Goal: Information Seeking & Learning: Check status

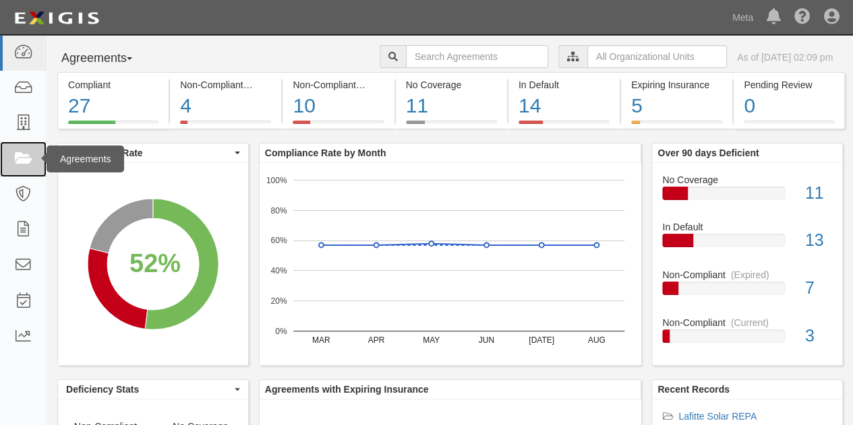
click at [26, 167] on icon at bounding box center [22, 160] width 19 height 16
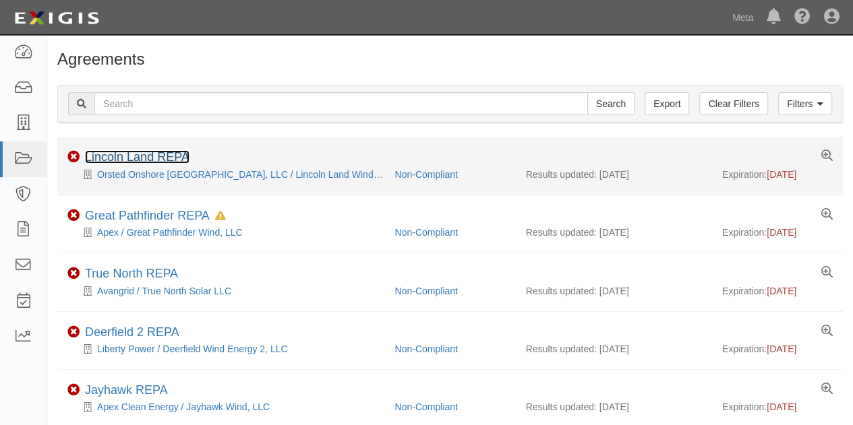
click at [158, 152] on link "Lincoln Land REPA" at bounding box center [137, 156] width 105 height 13
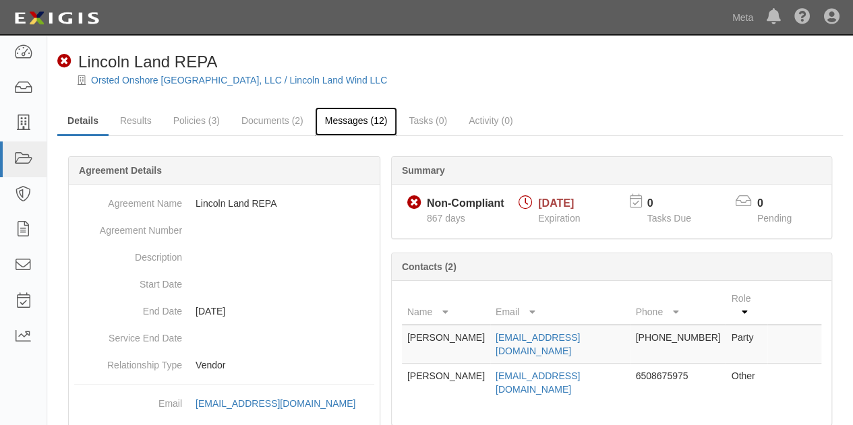
click at [357, 116] on link "Messages (12)" at bounding box center [356, 121] width 83 height 29
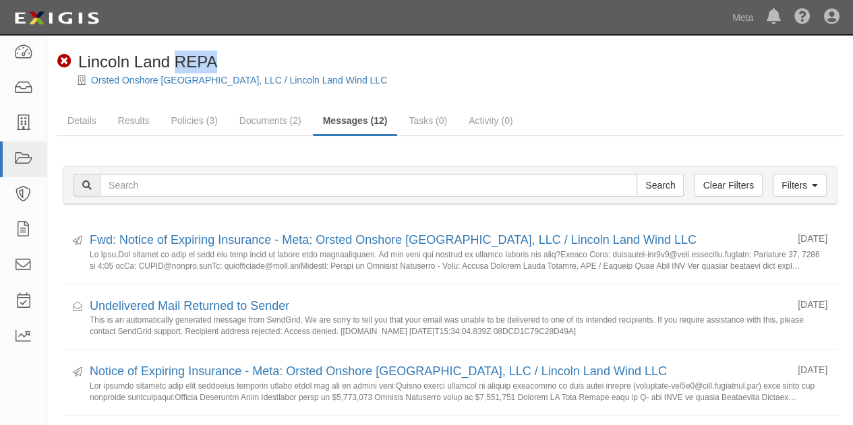
drag, startPoint x: 177, startPoint y: 60, endPoint x: 217, endPoint y: 60, distance: 39.8
click at [217, 60] on div "Non-Compliant Lincoln Land REPA" at bounding box center [455, 62] width 796 height 23
click at [500, 57] on div "Non-Compliant Lincoln Land REPA" at bounding box center [455, 62] width 796 height 23
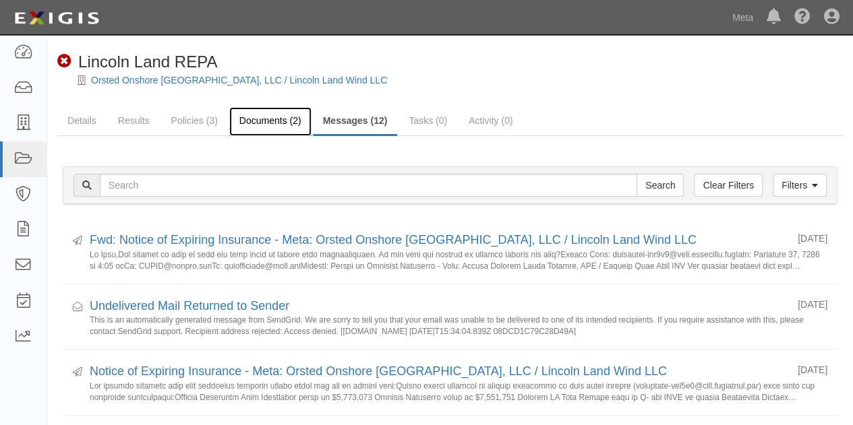
click at [287, 118] on link "Documents (2)" at bounding box center [270, 121] width 82 height 29
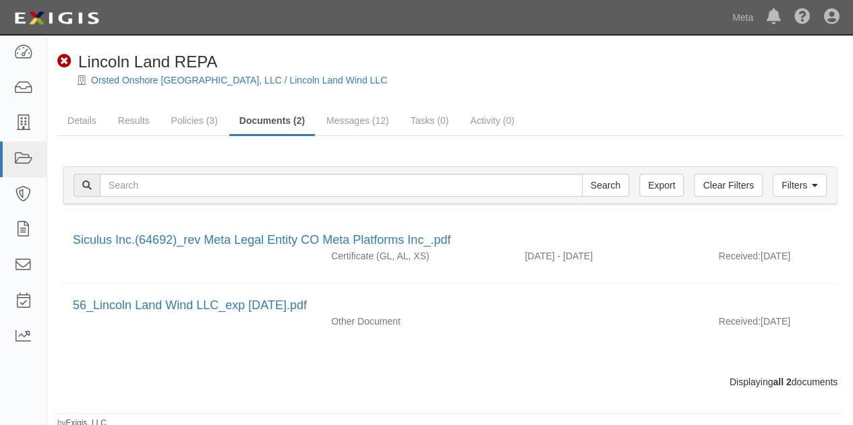
scroll to position [2, 0]
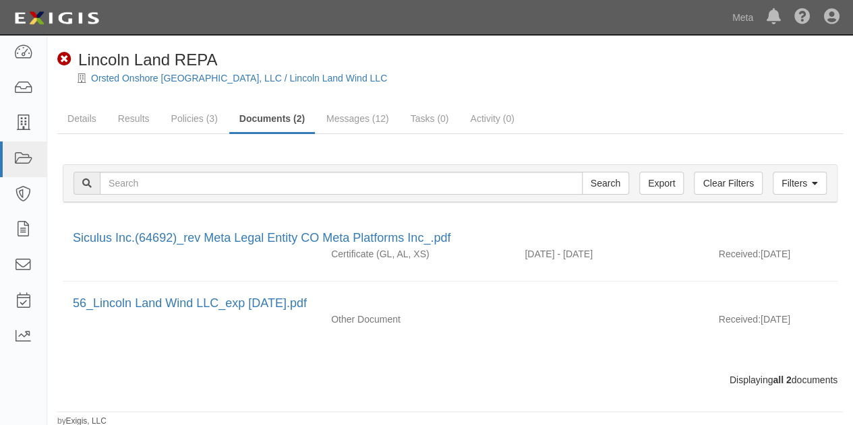
drag, startPoint x: 309, startPoint y: 98, endPoint x: 292, endPoint y: 104, distance: 18.3
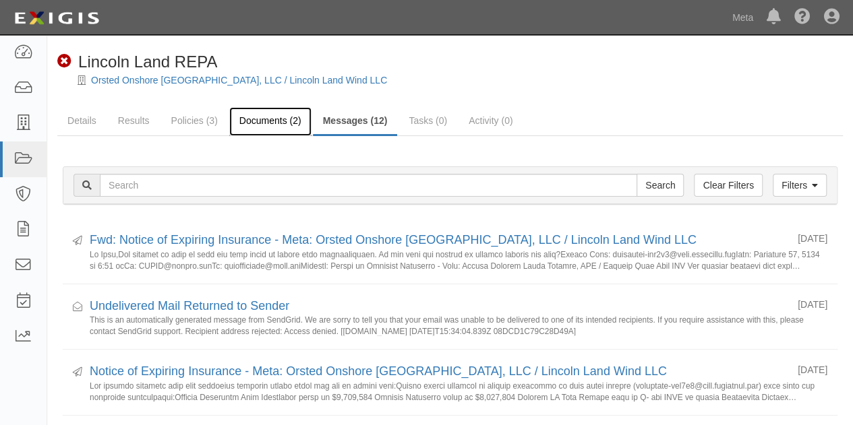
drag, startPoint x: 296, startPoint y: 124, endPoint x: 303, endPoint y: 111, distance: 14.8
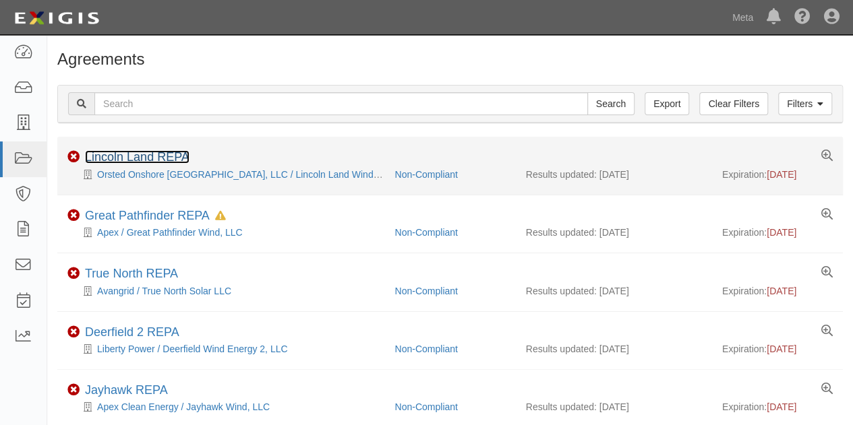
click at [158, 155] on link "Lincoln Land REPA" at bounding box center [137, 156] width 105 height 13
click at [131, 155] on link "Lincoln Land REPA" at bounding box center [137, 156] width 105 height 13
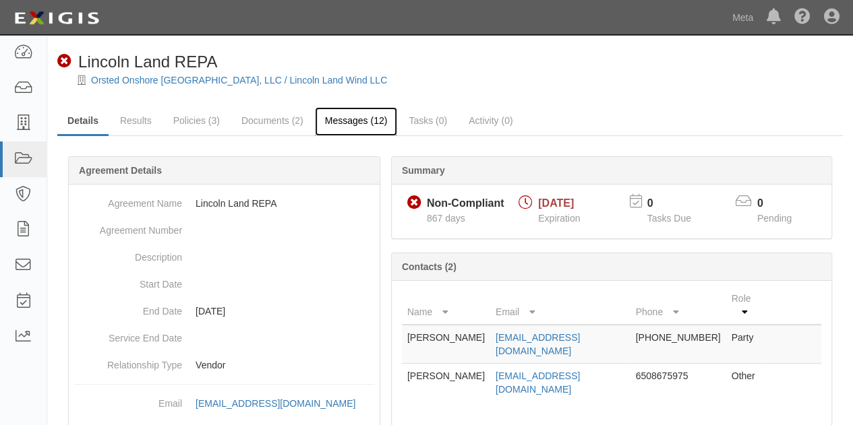
click at [342, 119] on link "Messages (12)" at bounding box center [356, 121] width 83 height 29
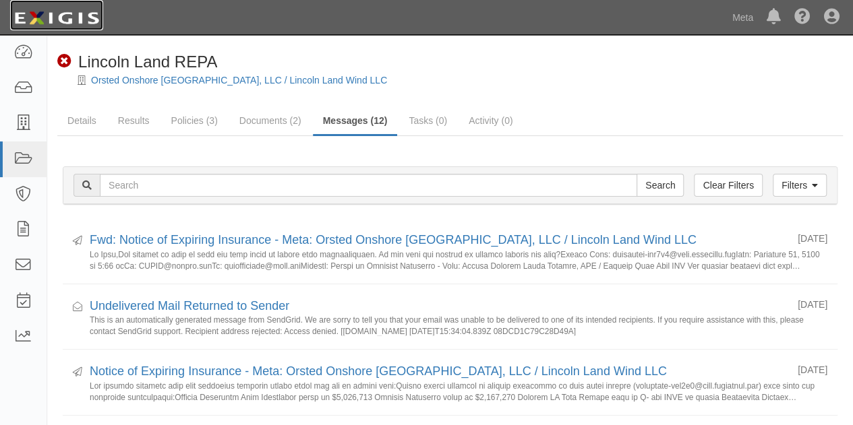
click at [47, 12] on img at bounding box center [56, 18] width 93 height 24
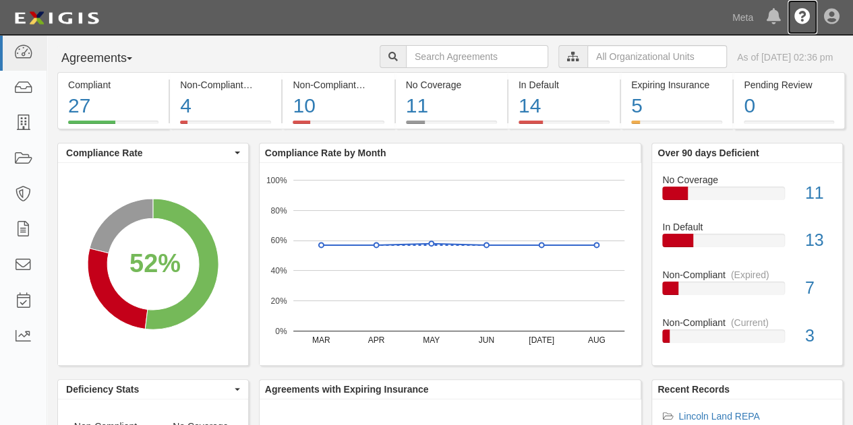
click at [794, 15] on link "Help Center - Complianz" at bounding box center [803, 17] width 30 height 34
